Goal: Information Seeking & Learning: Check status

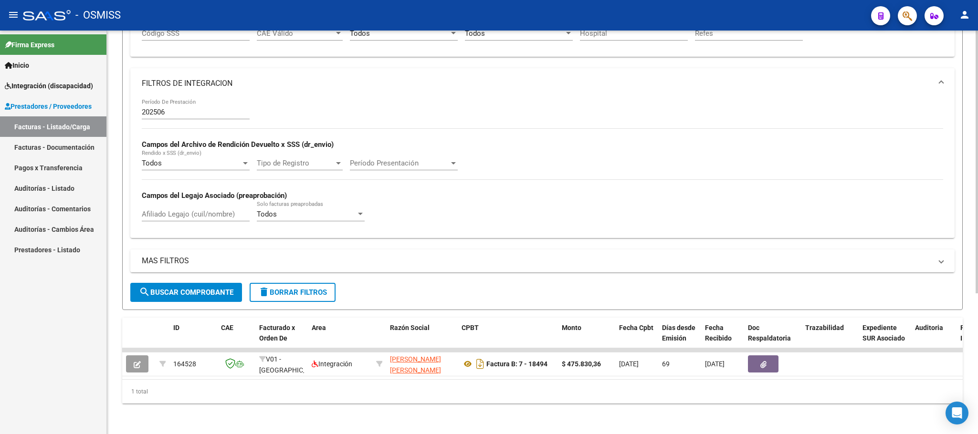
click at [288, 288] on span "delete Borrar Filtros" at bounding box center [292, 292] width 69 height 9
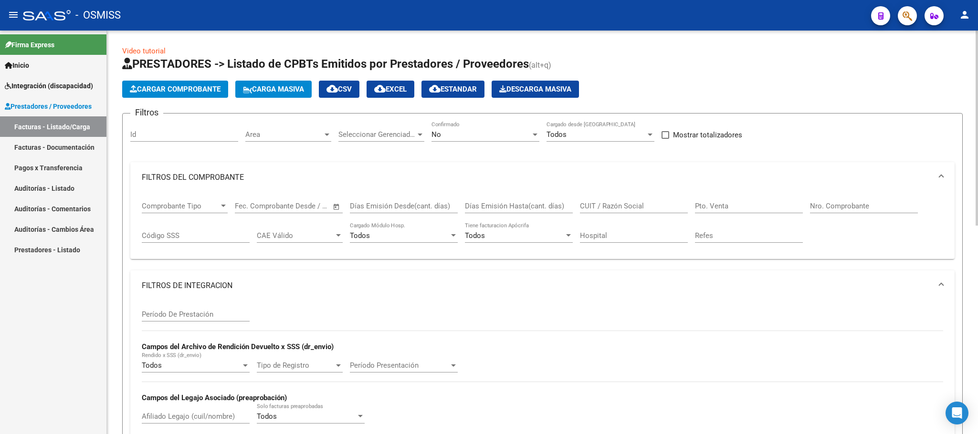
click at [490, 138] on div "No" at bounding box center [481, 134] width 99 height 9
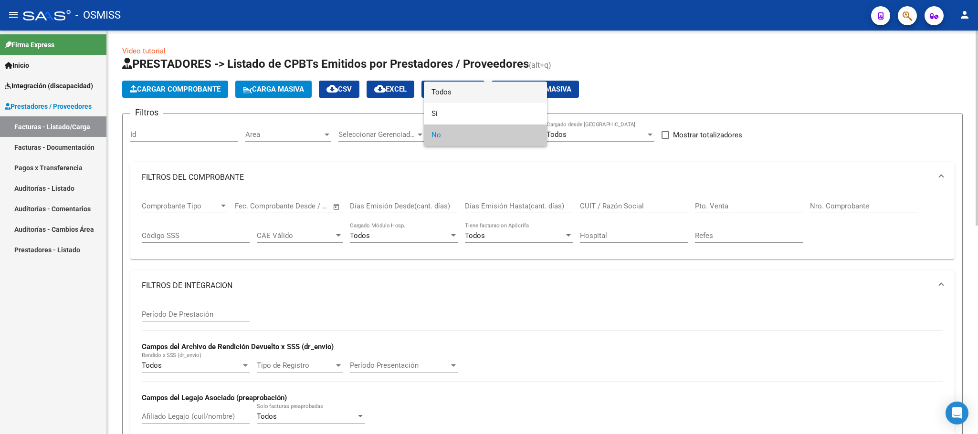
drag, startPoint x: 459, startPoint y: 94, endPoint x: 696, endPoint y: 186, distance: 254.7
click at [460, 94] on span "Todos" at bounding box center [486, 92] width 108 height 21
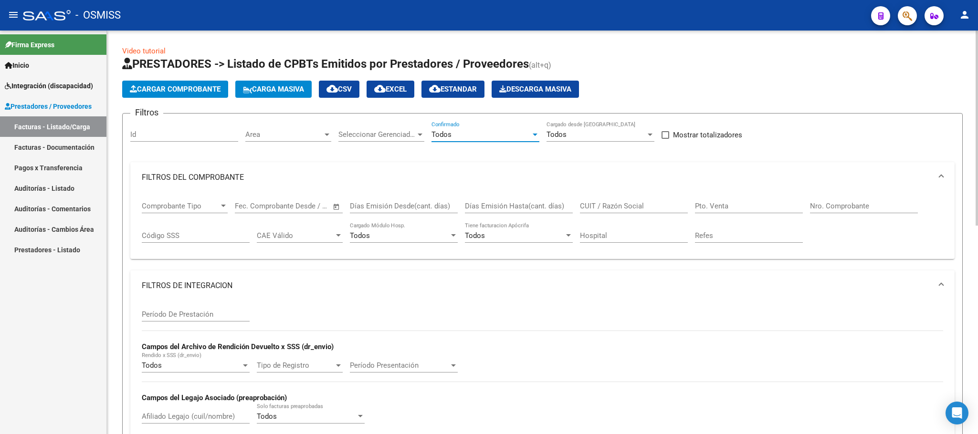
click at [642, 209] on input "CUIT / Razón Social" at bounding box center [634, 206] width 108 height 9
paste input "27345556678"
type input "27345556678"
click at [216, 318] on input "Período De Prestación" at bounding box center [196, 314] width 108 height 9
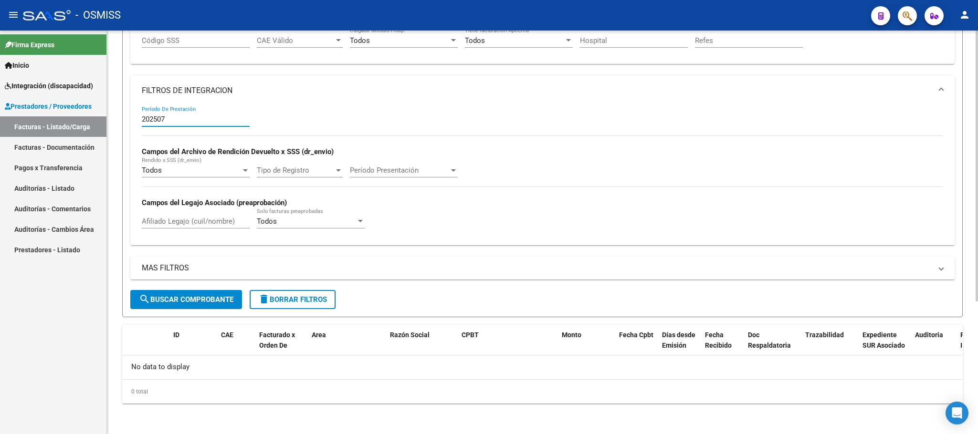
type input "202507"
click at [225, 301] on span "search Buscar Comprobante" at bounding box center [186, 300] width 95 height 9
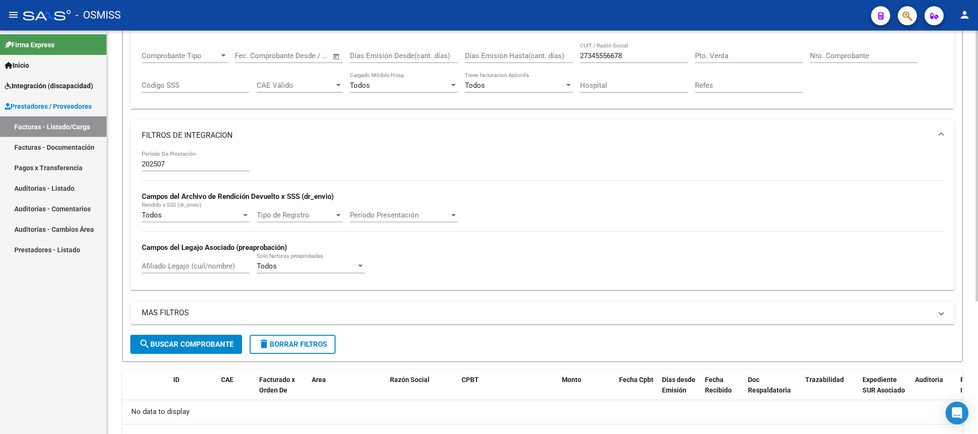
scroll to position [125, 0]
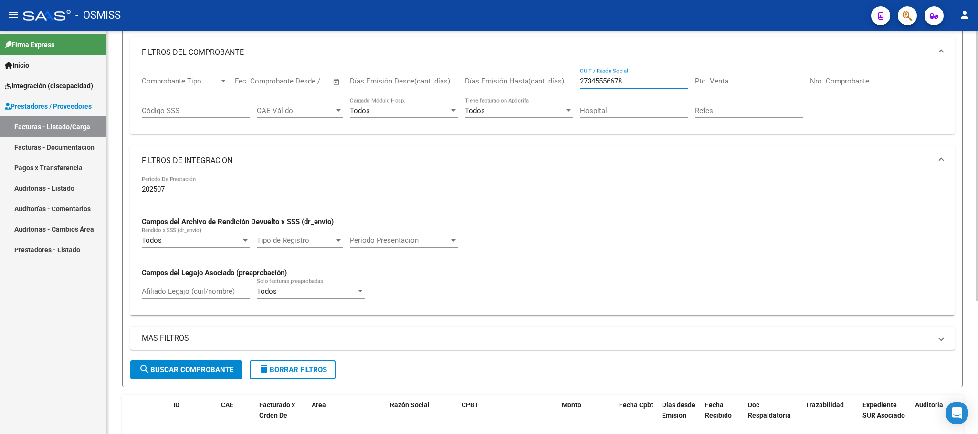
drag, startPoint x: 629, startPoint y: 83, endPoint x: 530, endPoint y: 74, distance: 99.3
click at [534, 79] on div "Comprobante Tipo Comprobante Tipo Fecha inicio – Fecha fin Fec. Comprobante Des…" at bounding box center [543, 97] width 802 height 59
paste input "27235676090"
type input "27235676090"
click at [183, 190] on input "202507" at bounding box center [196, 189] width 108 height 9
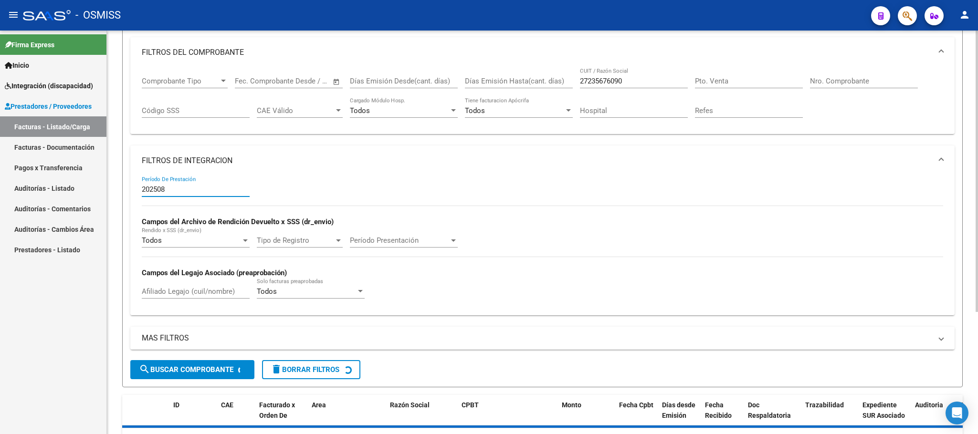
type input "202508"
click at [205, 288] on div "Afiliado Legajo (cuil/nombre)" at bounding box center [196, 288] width 108 height 21
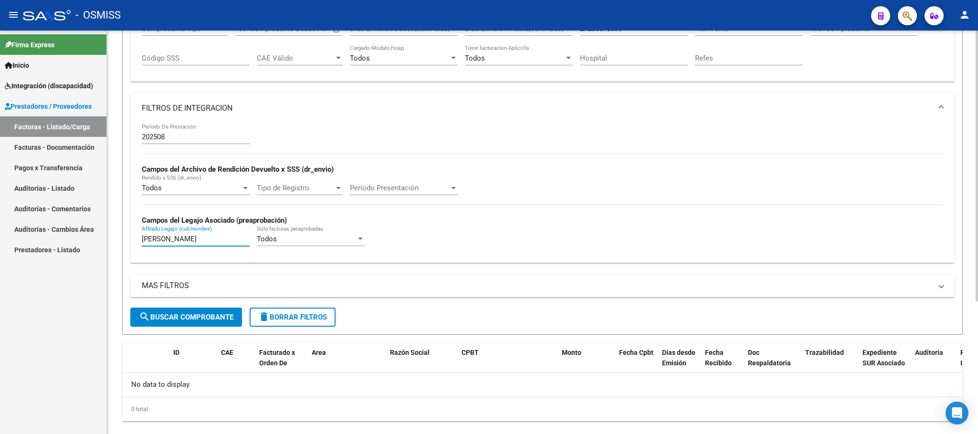
scroll to position [197, 0]
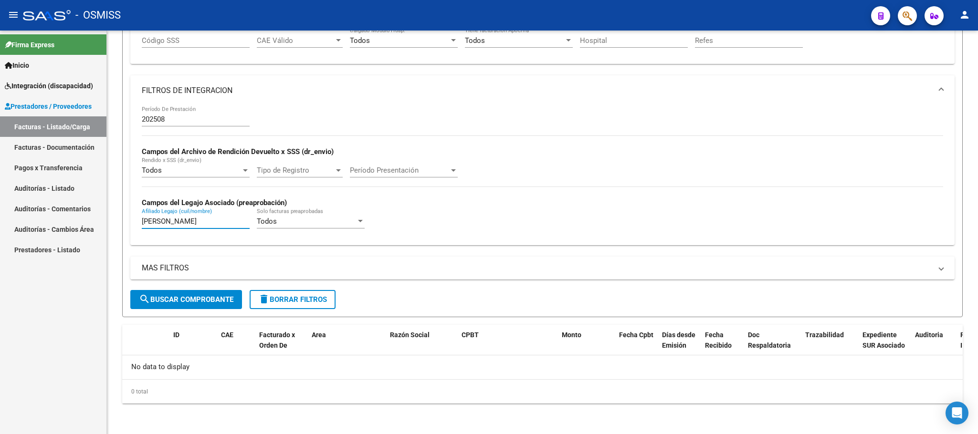
type input "[PERSON_NAME]"
drag, startPoint x: 197, startPoint y: 220, endPoint x: 74, endPoint y: 219, distance: 122.2
click at [74, 219] on mat-sidenav-container "Firma Express Inicio Instructivos Contacto OS Integración (discapacidad) Legajo…" at bounding box center [489, 233] width 978 height 404
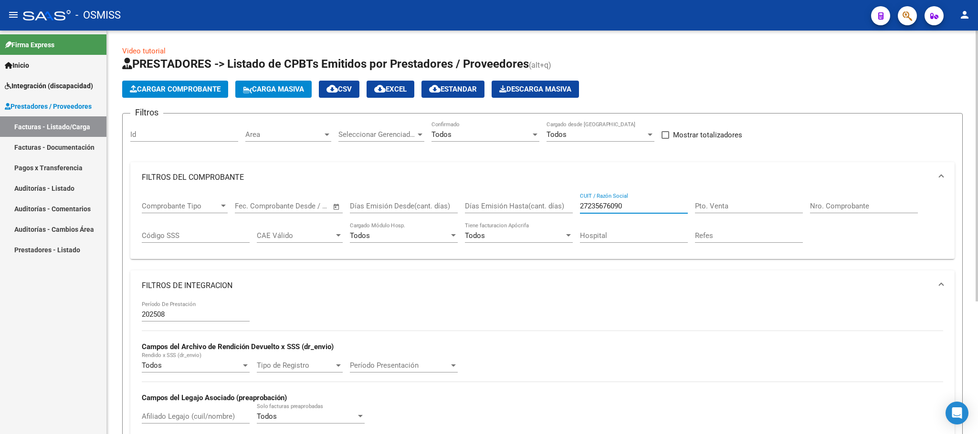
drag, startPoint x: 632, startPoint y: 204, endPoint x: 477, endPoint y: 204, distance: 155.2
click at [477, 204] on div "Comprobante Tipo Comprobante Tipo Fecha inicio – Fecha fin Fec. Comprobante Des…" at bounding box center [543, 222] width 802 height 59
click at [706, 209] on input "Pto. Venta" at bounding box center [749, 206] width 108 height 9
type input "3"
click at [821, 202] on div "Nro. Comprobante" at bounding box center [864, 203] width 108 height 21
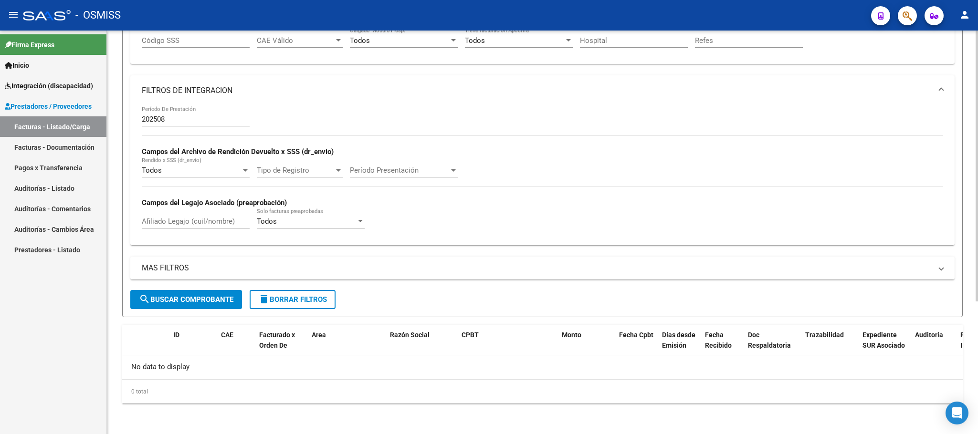
type input "1632"
click at [181, 302] on span "search Buscar Comprobante" at bounding box center [186, 300] width 95 height 9
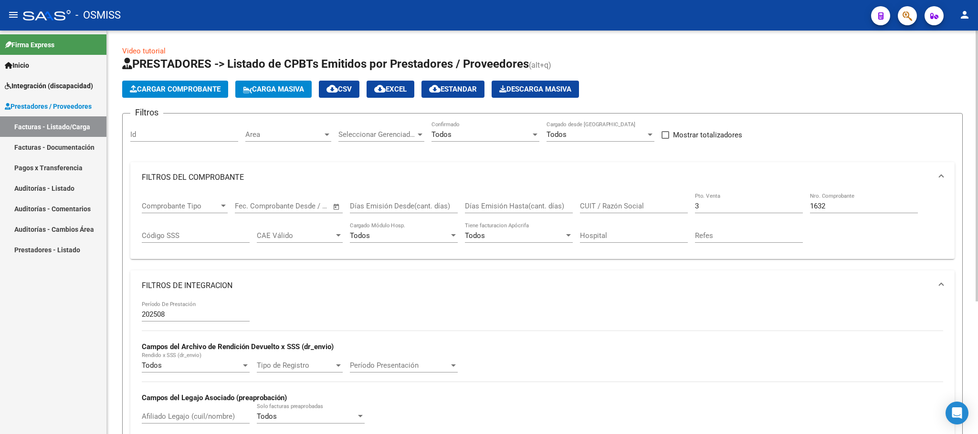
click at [709, 203] on input "3" at bounding box center [749, 206] width 108 height 9
click at [853, 211] on input "1632" at bounding box center [864, 206] width 108 height 9
type input "1"
click at [659, 208] on input "CUIT / Razón Social" at bounding box center [634, 206] width 108 height 9
paste input "27244786133"
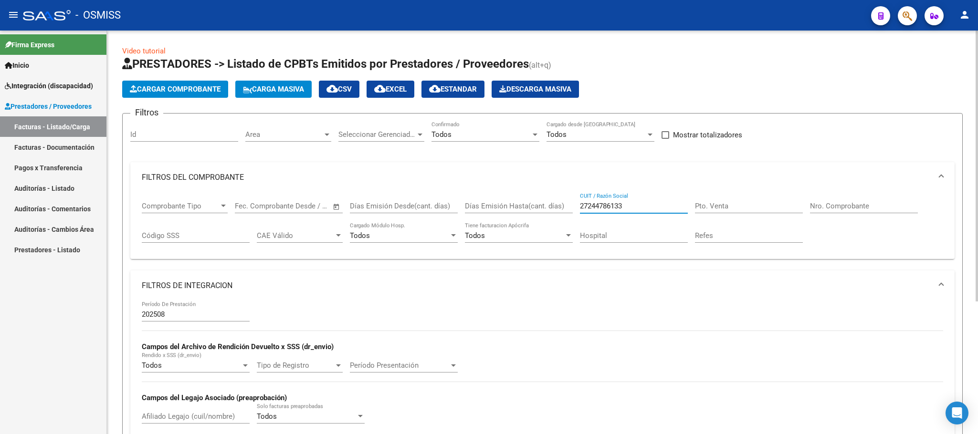
scroll to position [197, 0]
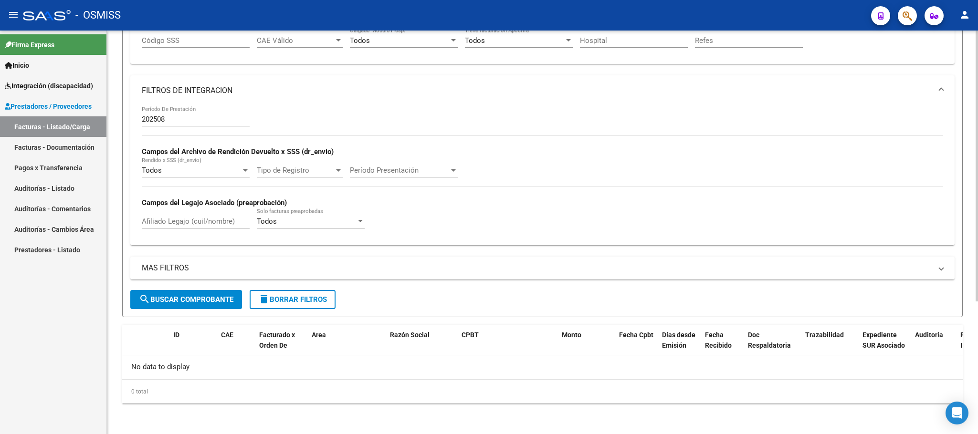
type input "27244786133"
click at [218, 296] on span "search Buscar Comprobante" at bounding box center [186, 300] width 95 height 9
